Goal: Information Seeking & Learning: Learn about a topic

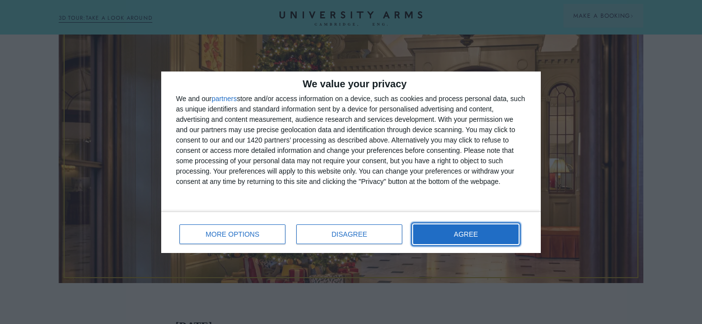
drag, startPoint x: 487, startPoint y: 231, endPoint x: 495, endPoint y: 220, distance: 13.0
click at [487, 231] on button "AGREE" at bounding box center [465, 234] width 105 height 20
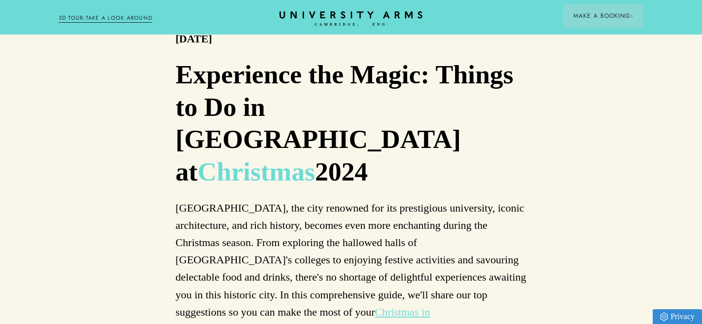
scroll to position [595, 0]
click at [370, 11] on icon "CAMBRIDGE’S LEADING LUXURY HOTEL SINCE [DATE]" at bounding box center [350, 18] width 138 height 15
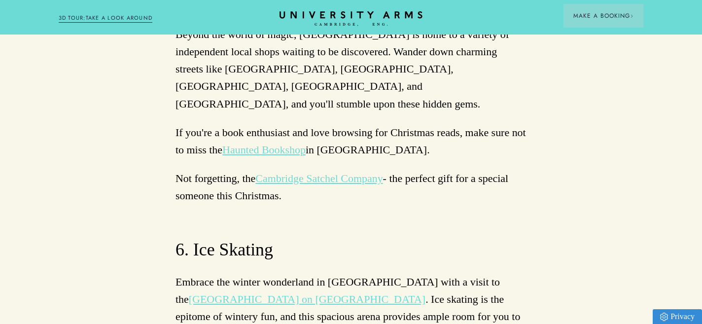
scroll to position [4555, 0]
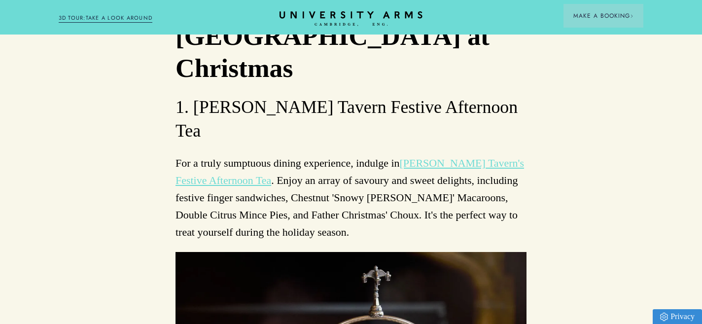
scroll to position [4972, 0]
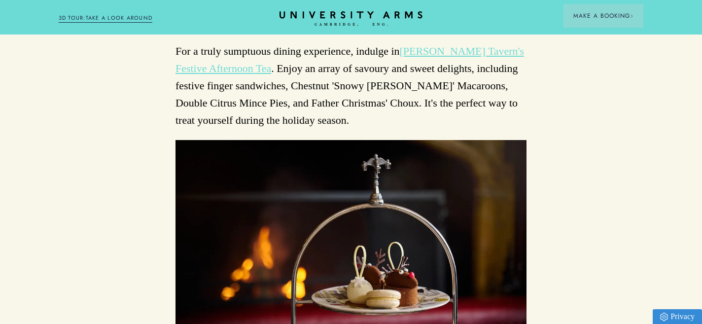
scroll to position [5081, 0]
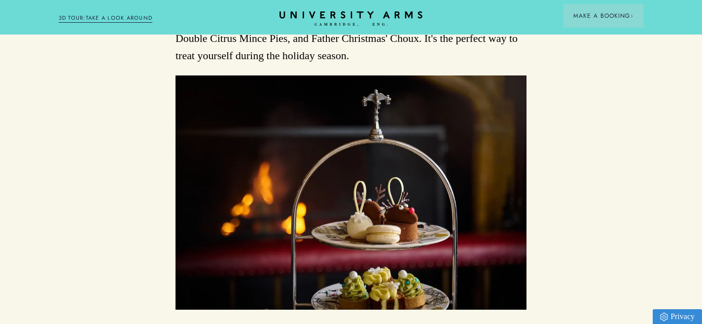
scroll to position [5149, 0]
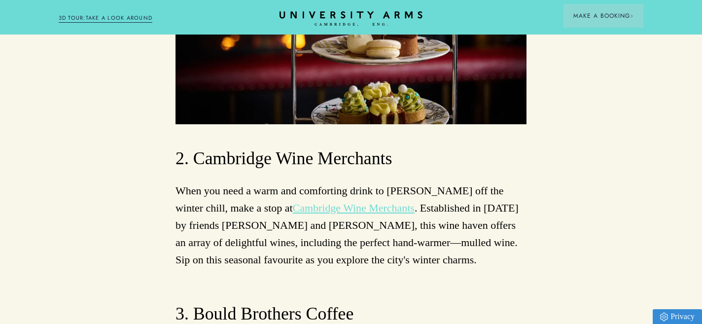
scroll to position [5345, 0]
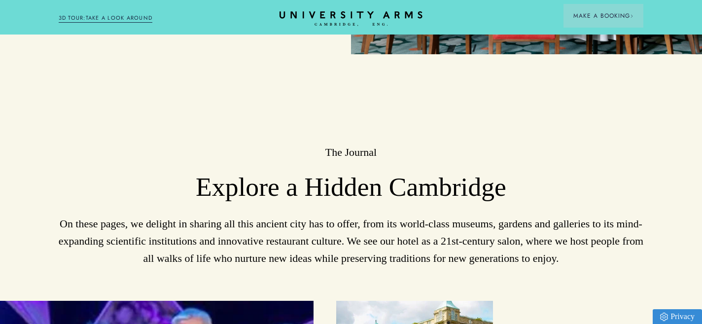
scroll to position [2398, 0]
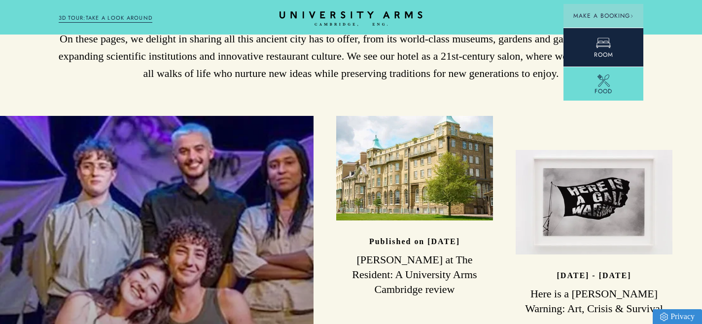
click at [598, 50] on span "Room" at bounding box center [603, 54] width 19 height 9
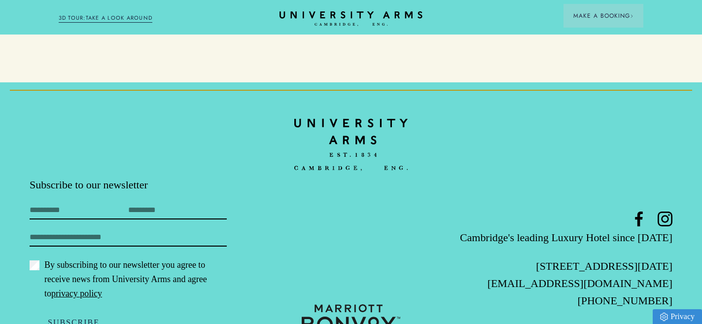
scroll to position [2896, 0]
click at [668, 215] on icon at bounding box center [664, 218] width 7 height 7
